Goal: Transaction & Acquisition: Purchase product/service

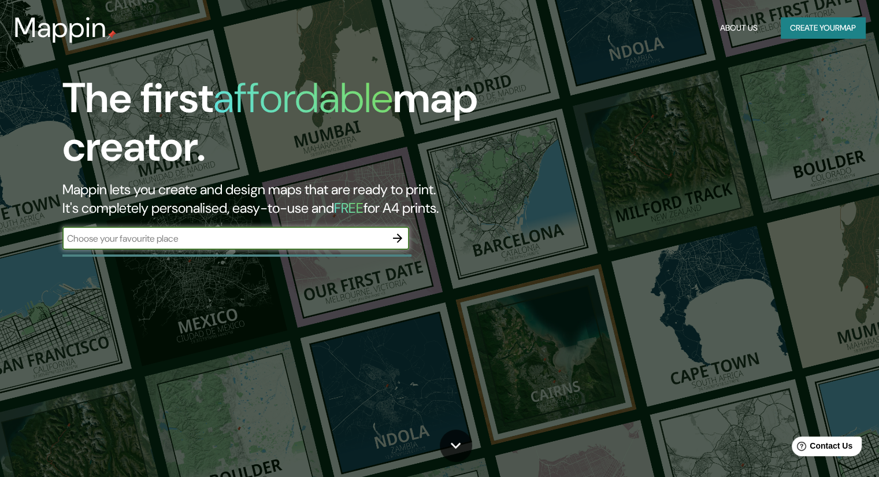
click at [299, 236] on input "text" at bounding box center [224, 238] width 324 height 13
click at [258, 234] on input "text" at bounding box center [224, 238] width 324 height 13
type input "[GEOGRAPHIC_DATA]"
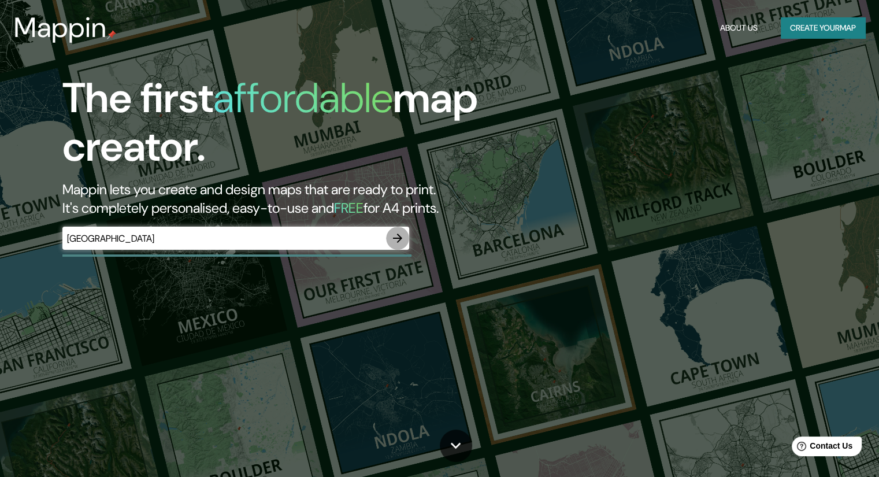
click at [397, 241] on icon "button" at bounding box center [398, 238] width 14 height 14
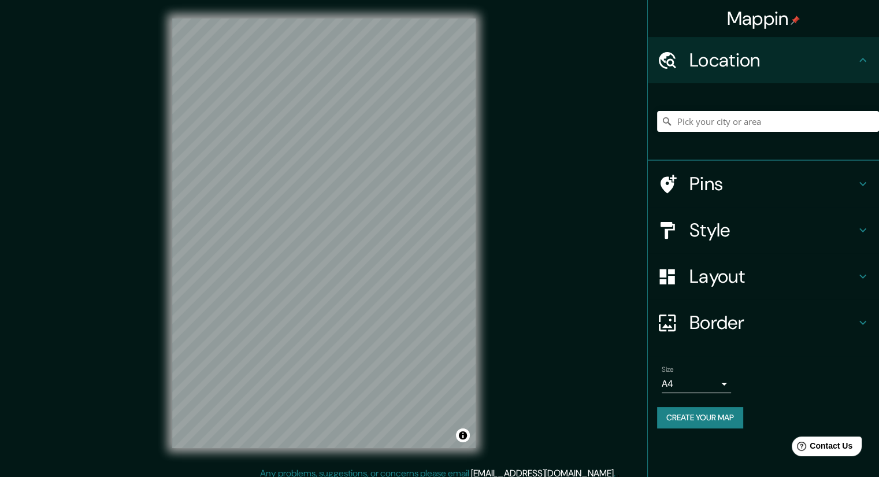
click at [753, 292] on div "Layout" at bounding box center [763, 276] width 231 height 46
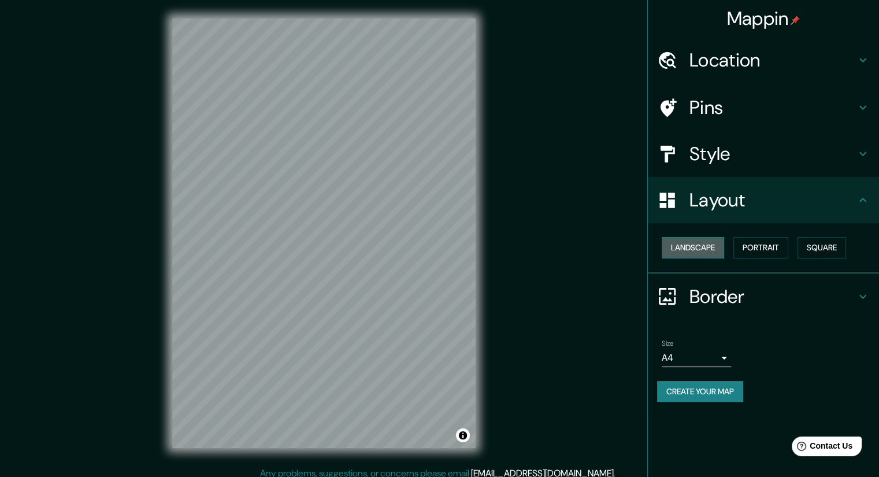
click at [706, 257] on button "Landscape" at bounding box center [693, 247] width 62 height 21
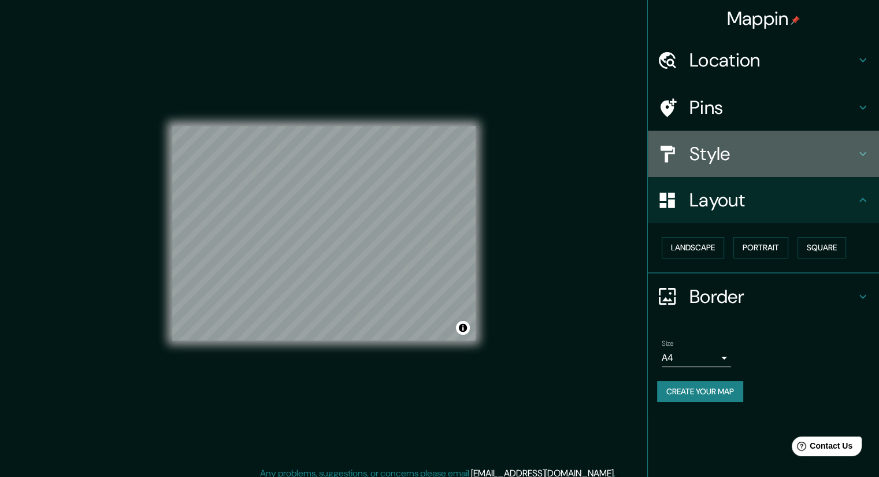
click at [729, 162] on h4 "Style" at bounding box center [772, 153] width 166 height 23
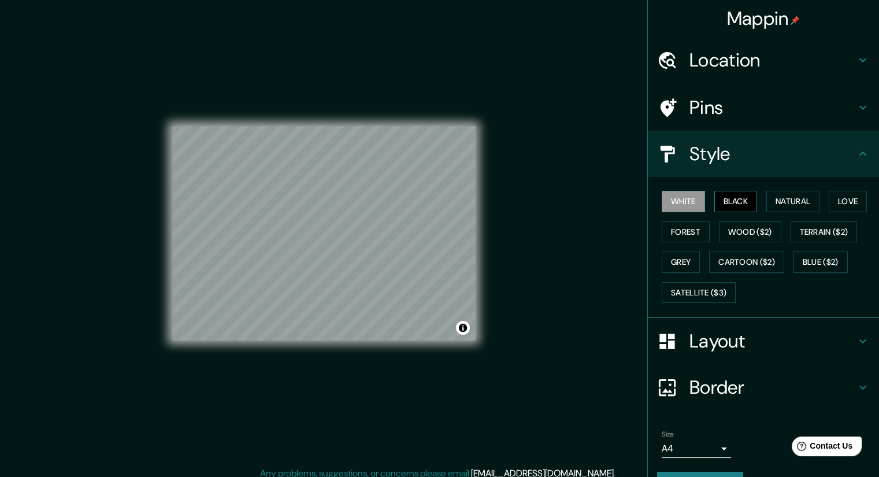
click at [732, 201] on button "Black" at bounding box center [735, 201] width 43 height 21
click at [777, 201] on button "Natural" at bounding box center [792, 201] width 53 height 21
click at [806, 201] on button "Natural" at bounding box center [792, 201] width 53 height 21
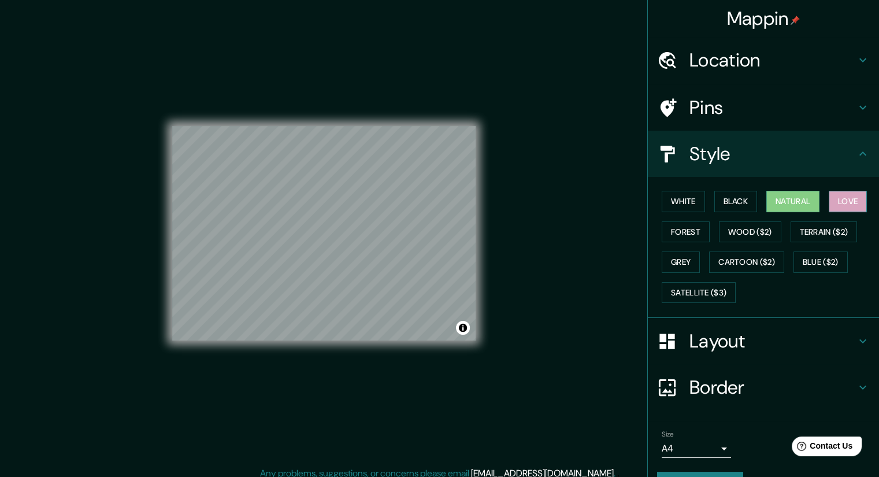
click at [829, 202] on button "Love" at bounding box center [848, 201] width 38 height 21
drag, startPoint x: 820, startPoint y: 235, endPoint x: 777, endPoint y: 241, distance: 43.2
click at [819, 235] on button "Terrain ($2)" at bounding box center [824, 231] width 67 height 21
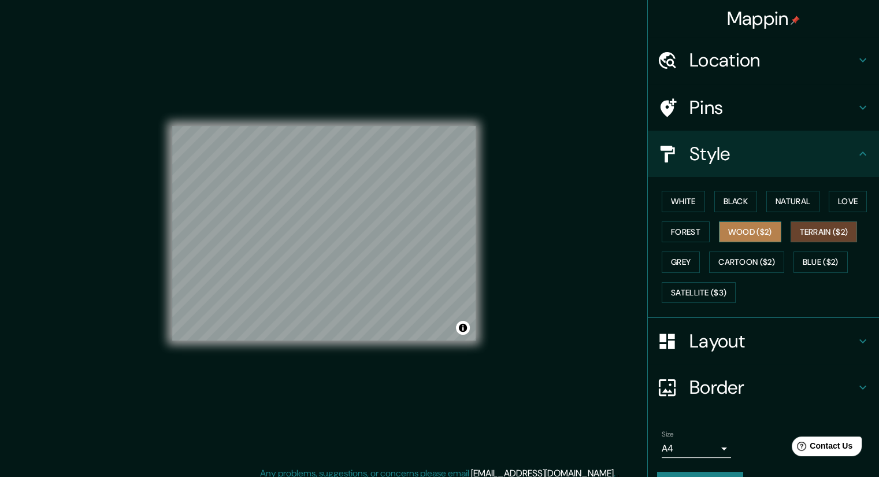
click at [755, 240] on button "Wood ($2)" at bounding box center [750, 231] width 62 height 21
click at [845, 205] on button "Love" at bounding box center [848, 201] width 38 height 21
click at [692, 69] on h4 "Location" at bounding box center [772, 60] width 166 height 23
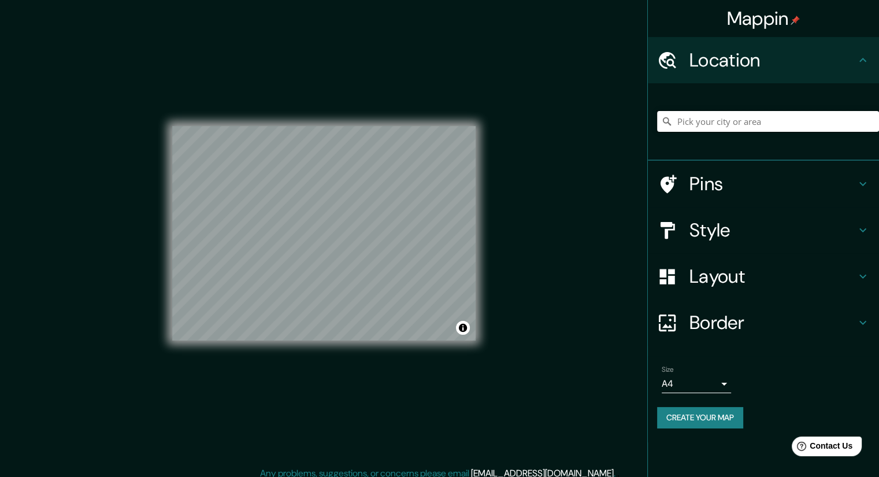
click at [722, 131] on input "Pick your city or area" at bounding box center [768, 121] width 222 height 21
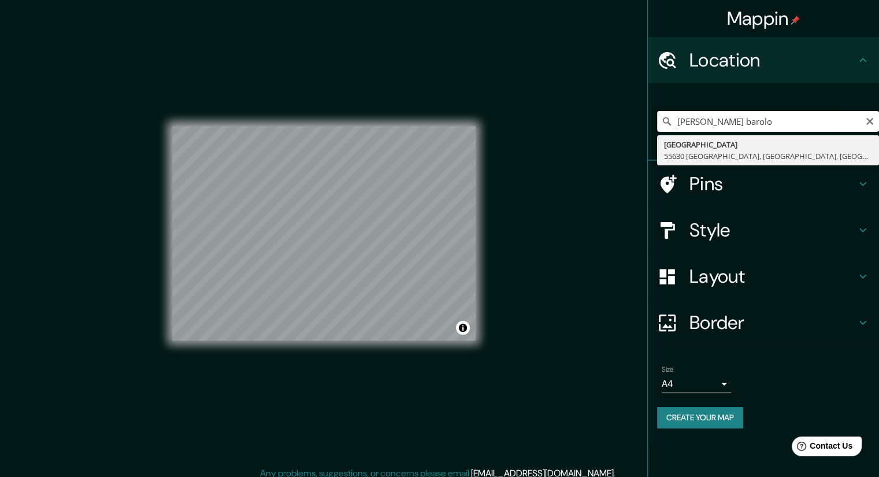
drag, startPoint x: 750, startPoint y: 125, endPoint x: 675, endPoint y: 136, distance: 75.9
type input "[GEOGRAPHIC_DATA], [GEOGRAPHIC_DATA]"
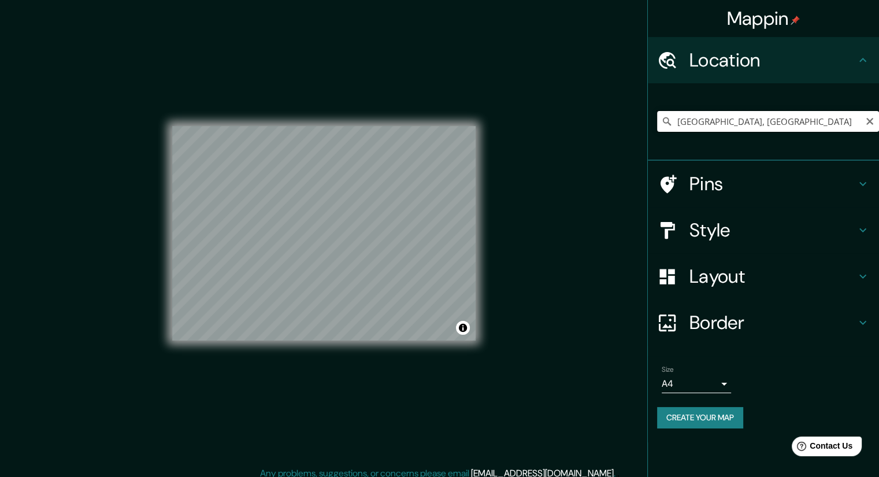
click at [684, 122] on input "[GEOGRAPHIC_DATA], [GEOGRAPHIC_DATA]" at bounding box center [768, 121] width 222 height 21
drag, startPoint x: 677, startPoint y: 120, endPoint x: 869, endPoint y: 130, distance: 191.6
click at [869, 130] on input "[GEOGRAPHIC_DATA], [GEOGRAPHIC_DATA]" at bounding box center [768, 121] width 222 height 21
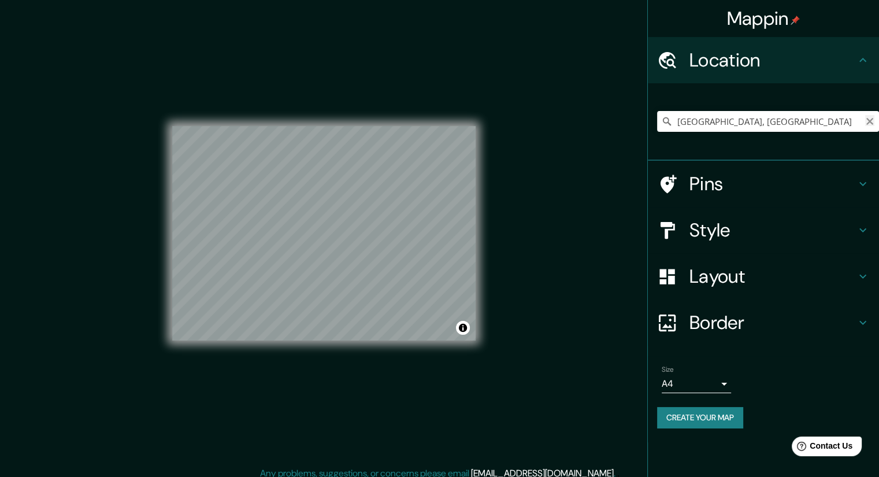
click at [869, 121] on icon "Clear" at bounding box center [869, 121] width 7 height 7
paste input "[STREET_ADDRESS][PERSON_NAME][DATE]. Autónoma de [GEOGRAPHIC_DATA], [GEOGRAPHIC…"
type input "[STREET_ADDRESS][PERSON_NAME][DATE]"
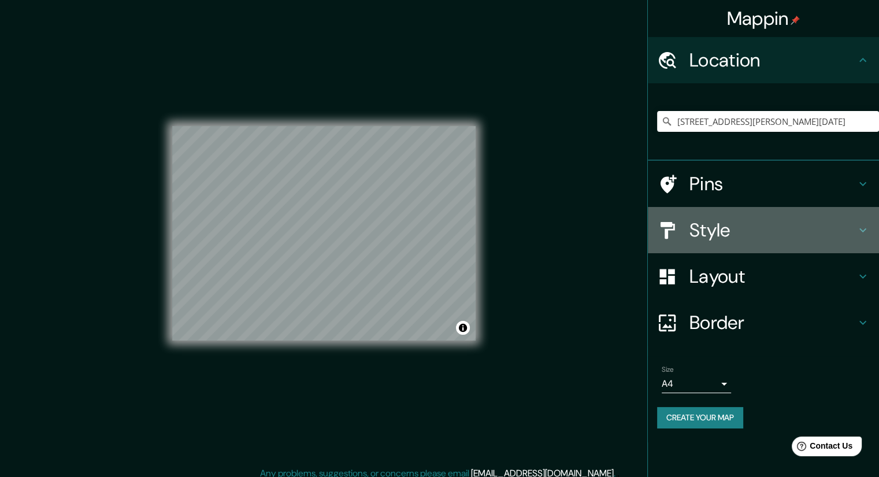
click at [763, 240] on h4 "Style" at bounding box center [772, 229] width 166 height 23
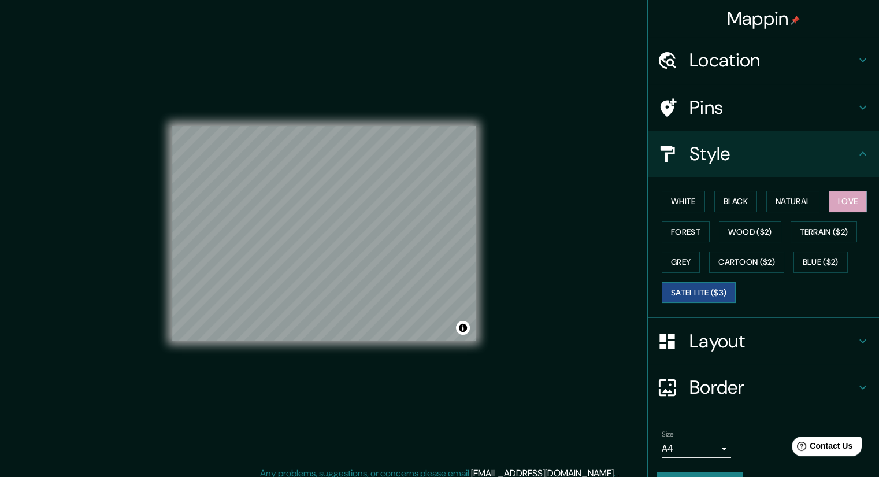
click at [708, 289] on button "Satellite ($3)" at bounding box center [699, 292] width 74 height 21
